Goal: Use online tool/utility: Use online tool/utility

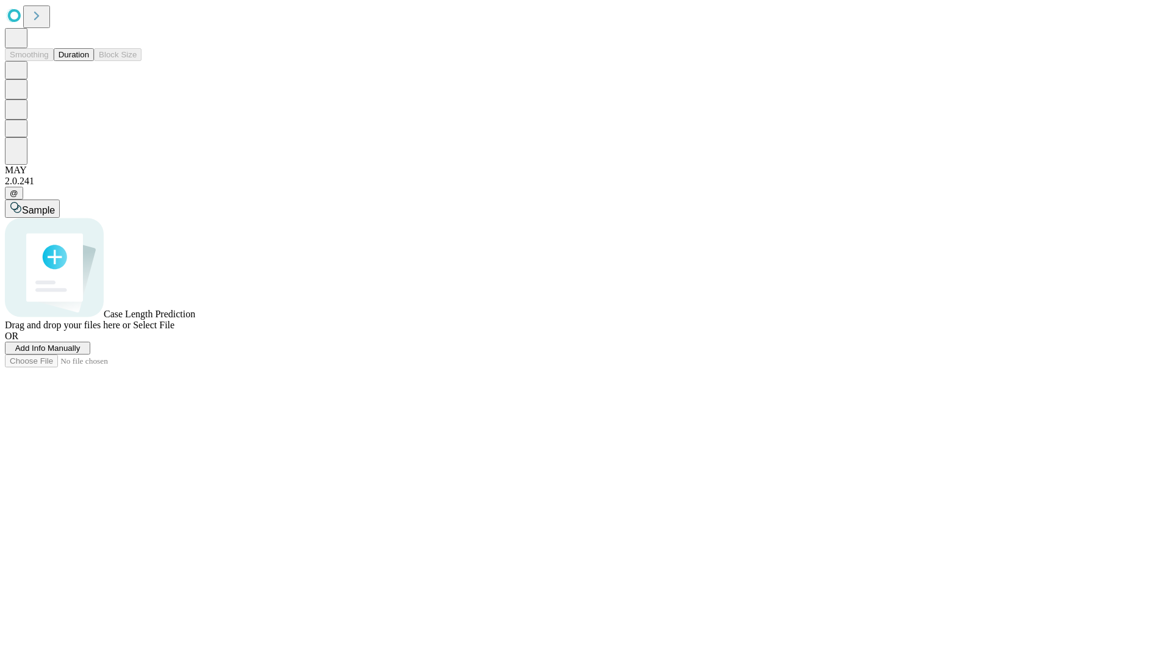
click at [89, 61] on button "Duration" at bounding box center [74, 54] width 40 height 13
click at [81, 353] on span "Add Info Manually" at bounding box center [47, 347] width 65 height 9
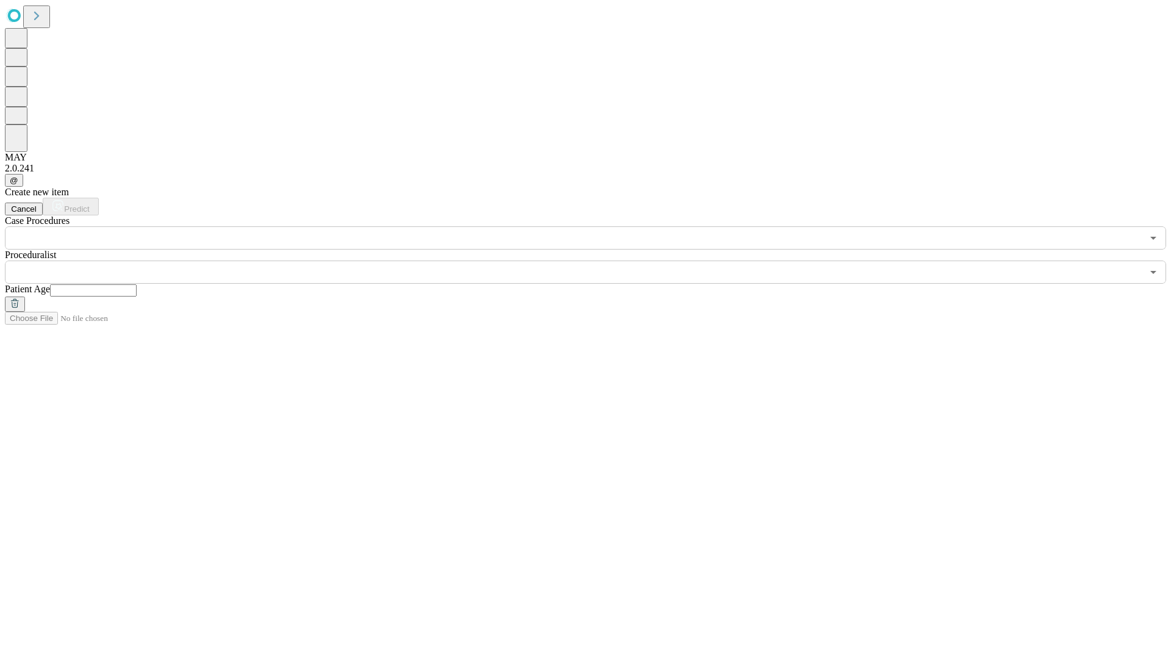
click at [137, 284] on input "text" at bounding box center [93, 290] width 87 height 12
type input "**"
click at [594, 261] on input "text" at bounding box center [574, 272] width 1138 height 23
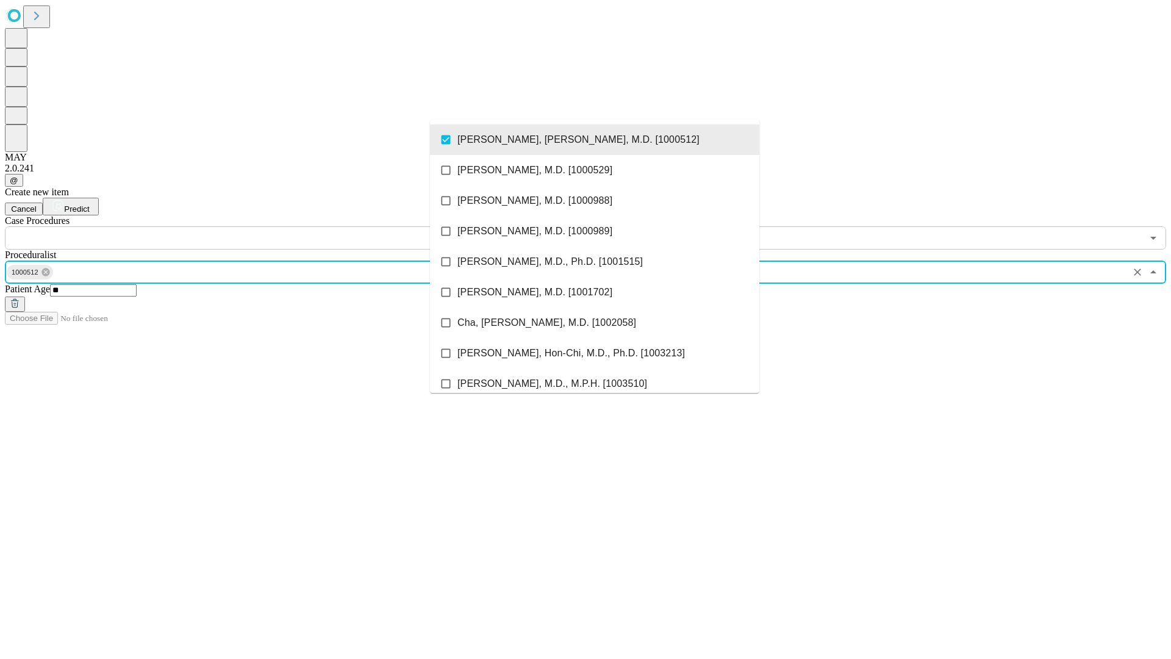
click at [256, 226] on input "text" at bounding box center [574, 237] width 1138 height 23
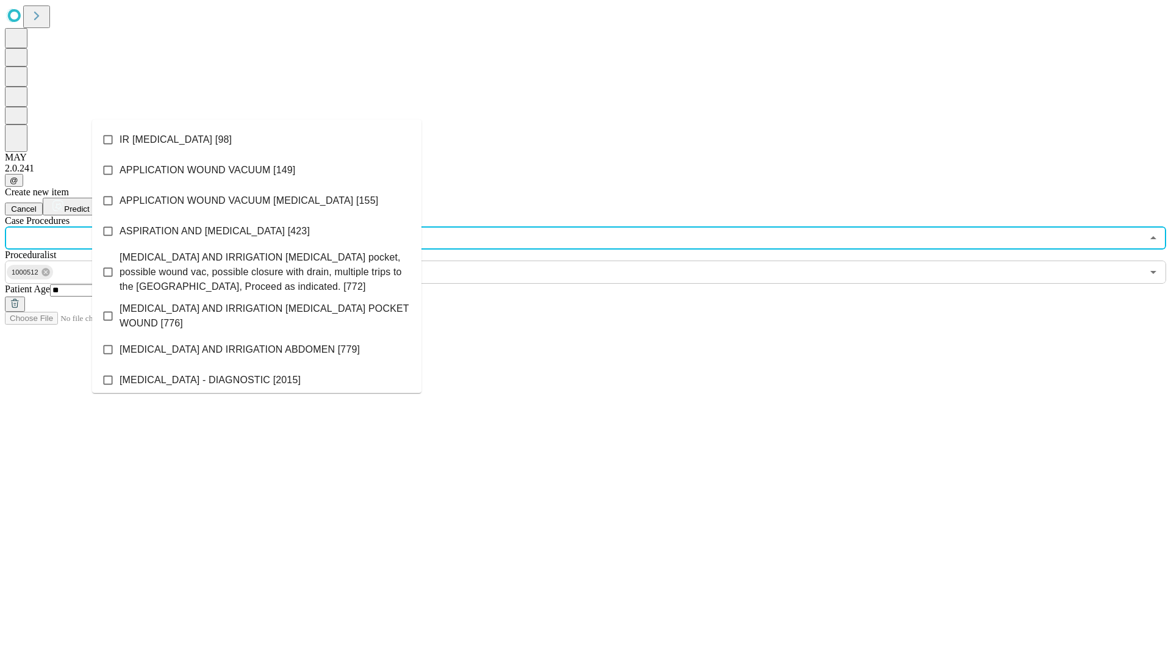
click at [257, 140] on li "IR [MEDICAL_DATA] [98]" at bounding box center [256, 139] width 329 height 31
click at [89, 204] on span "Predict" at bounding box center [76, 208] width 25 height 9
